Goal: Check status: Check status

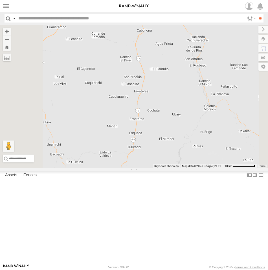
click at [0, 0] on span at bounding box center [0, 0] width 0 height 0
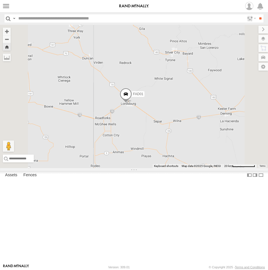
click at [132, 103] on span at bounding box center [126, 95] width 12 height 15
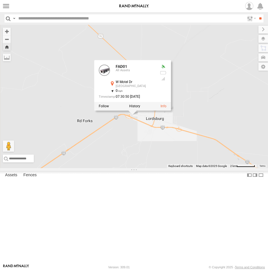
drag, startPoint x: 177, startPoint y: 92, endPoint x: 213, endPoint y: 173, distance: 89.4
click at [213, 168] on div "FAD01 FAD01 All Assets W Motel Dr Lordsburg 32.35424 , -108.73569 0 07:30:50 10…" at bounding box center [134, 97] width 268 height 144
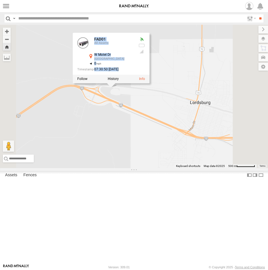
drag, startPoint x: 151, startPoint y: 125, endPoint x: 192, endPoint y: 193, distance: 79.0
click at [192, 168] on div "FAD01 FAD01 All Assets W Motel Dr Lordsburg 32.35424 , -108.73569 0 07:30:50 10…" at bounding box center [134, 97] width 268 height 144
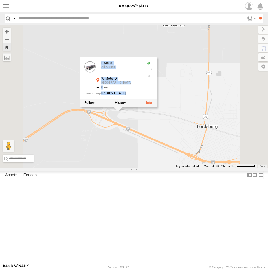
drag, startPoint x: 192, startPoint y: 193, endPoint x: 191, endPoint y: 199, distance: 6.3
click at [191, 168] on div "FAD01 FAD01 All Assets W Motel Dr Lordsburg 32.35424 , -108.73569 0 07:30:50 10…" at bounding box center [134, 97] width 268 height 144
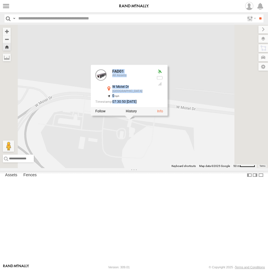
drag, startPoint x: 184, startPoint y: 127, endPoint x: 188, endPoint y: 182, distance: 55.1
click at [188, 168] on div "FAD01 FAD01 All Assets W Motel Dr Lordsburg 32.35424 , -108.73569 0 07:30:50 10…" at bounding box center [134, 97] width 268 height 144
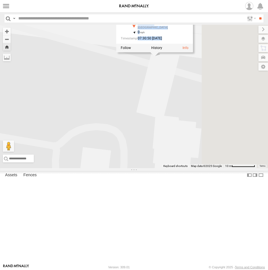
drag, startPoint x: 252, startPoint y: 167, endPoint x: 207, endPoint y: 160, distance: 45.8
click at [207, 160] on div "FAD01 FAD01 All Assets W Motel Dr Lordsburg 32.35424 , -108.73569 0 07:30:50 10…" at bounding box center [134, 97] width 268 height 144
click at [261, 39] on label at bounding box center [257, 39] width 21 height 8
click at [247, 39] on label at bounding box center [257, 39] width 21 height 8
click at [0, 0] on span "Overlays" at bounding box center [0, 0] width 0 height 0
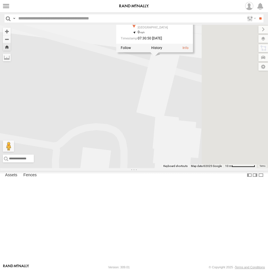
click at [164, 101] on div "FAD01 FAD01 All Assets W Motel Dr Lordsburg 32.35424 , -108.73569 0 07:30:50 10…" at bounding box center [134, 97] width 268 height 144
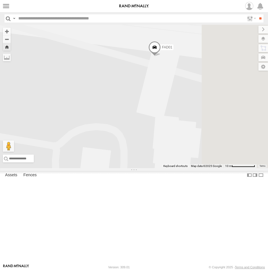
click at [177, 106] on div "FAD01" at bounding box center [134, 97] width 268 height 144
click at [249, 30] on label at bounding box center [258, 30] width 19 height 8
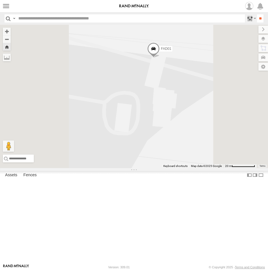
click at [251, 19] on label at bounding box center [251, 18] width 12 height 8
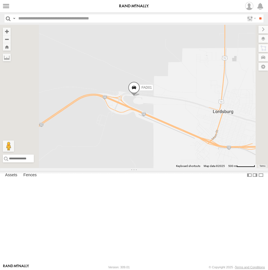
click at [119, 7] on img at bounding box center [133, 6] width 29 height 4
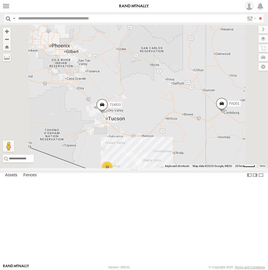
click at [108, 114] on span at bounding box center [102, 105] width 12 height 15
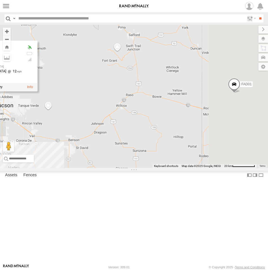
drag, startPoint x: 230, startPoint y: 154, endPoint x: 161, endPoint y: 125, distance: 75.1
click at [161, 125] on div "714810 FAD01 715141 714810 All Assets I-10 Tucson 32.33533 , -111.06422 [GEOGRA…" at bounding box center [134, 97] width 268 height 144
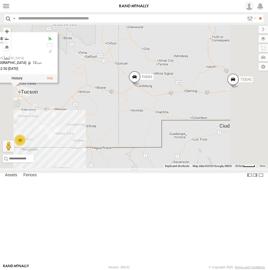
drag, startPoint x: 255, startPoint y: 157, endPoint x: 199, endPoint y: 143, distance: 57.9
click at [199, 143] on div "714810 FAD01 715141 714810 All Assets I-10 Tucson 32.33533 , -111.06422 [GEOGRA…" at bounding box center [134, 97] width 268 height 144
click at [141, 86] on span at bounding box center [134, 77] width 12 height 15
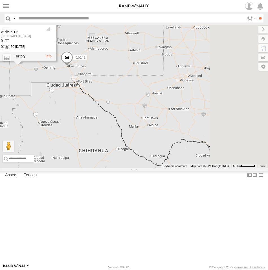
drag, startPoint x: 245, startPoint y: 138, endPoint x: 134, endPoint y: 109, distance: 114.4
click at [134, 109] on main "← Move left → Move right ↑ Move up ↓ Move down + Zoom in - Zoom out Home Jump l…" at bounding box center [134, 144] width 268 height 239
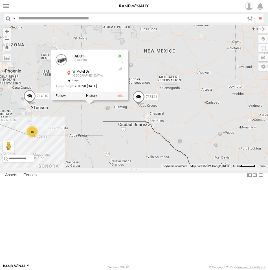
drag, startPoint x: 159, startPoint y: 118, endPoint x: 231, endPoint y: 158, distance: 82.8
click at [231, 158] on div "714810 FAD01 715141 FAD01 All Assets W Motel Dr [PERSON_NAME] 32.35424 , -108.7…" at bounding box center [134, 97] width 268 height 144
click at [145, 106] on span at bounding box center [138, 98] width 12 height 15
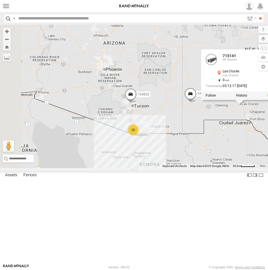
drag, startPoint x: 165, startPoint y: 169, endPoint x: 267, endPoint y: 167, distance: 102.1
click at [267, 167] on div "714810 FAD01 715141 15 715141 All Assets [GEOGRAPHIC_DATA] 32.30979 , -106.8181…" at bounding box center [134, 97] width 268 height 144
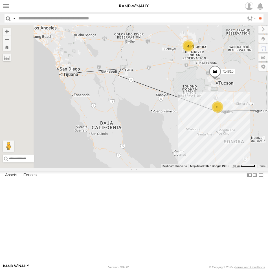
drag, startPoint x: 180, startPoint y: 174, endPoint x: 263, endPoint y: 154, distance: 85.1
click at [266, 153] on div "714810 FAD01 715141 15 715141 All Assets [GEOGRAPHIC_DATA] 32.30979 , -106.8181…" at bounding box center [134, 97] width 268 height 144
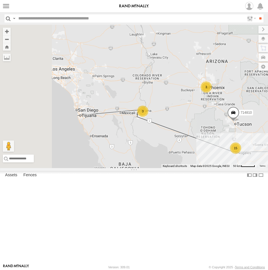
drag, startPoint x: 190, startPoint y: 131, endPoint x: 208, endPoint y: 170, distance: 43.5
click at [208, 168] on div "714810 FAD01 715141 15 715141 All Assets [GEOGRAPHIC_DATA] 32.30979 , -106.8181…" at bounding box center [134, 97] width 268 height 144
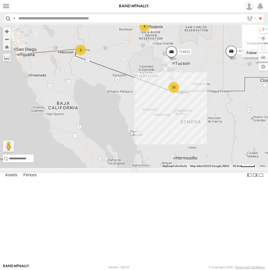
drag, startPoint x: 240, startPoint y: 195, endPoint x: 175, endPoint y: 129, distance: 92.7
click at [175, 129] on div "714810 FAD01 715141 15 715141 All Assets [GEOGRAPHIC_DATA] 32.30979 , -106.8181…" at bounding box center [134, 97] width 268 height 144
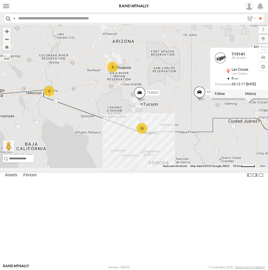
drag, startPoint x: 238, startPoint y: 144, endPoint x: 207, endPoint y: 190, distance: 55.8
click at [207, 168] on div "714810 FAD01 715141 15 715141 All Assets [GEOGRAPHIC_DATA] 32.30979 , -106.8181…" at bounding box center [134, 97] width 268 height 144
click at [0, 0] on span at bounding box center [0, 0] width 0 height 0
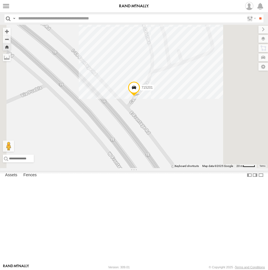
click at [140, 96] on span at bounding box center [134, 88] width 12 height 15
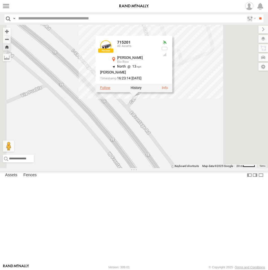
click at [110, 90] on label at bounding box center [105, 88] width 10 height 4
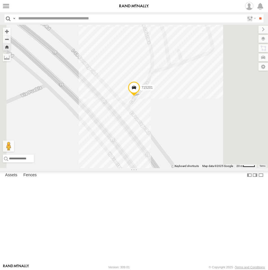
click at [140, 96] on span at bounding box center [134, 88] width 12 height 15
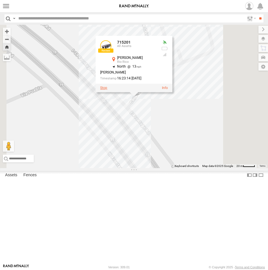
click at [107, 90] on label at bounding box center [103, 88] width 7 height 4
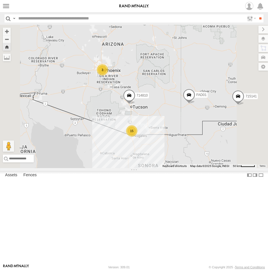
scroll to position [0, 0]
